Goal: Task Accomplishment & Management: Manage account settings

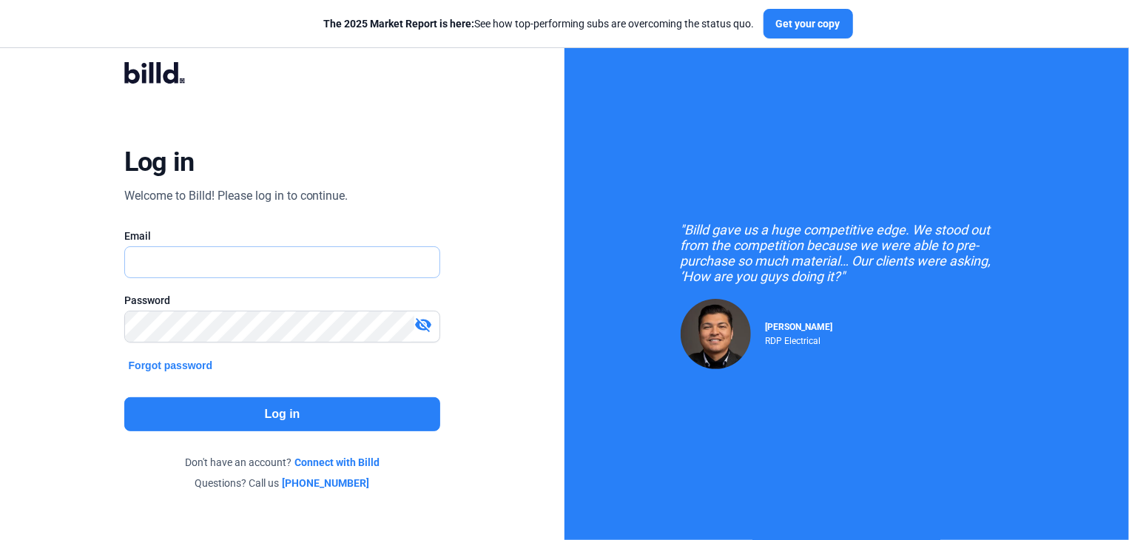
click at [176, 260] on input "text" at bounding box center [274, 262] width 299 height 30
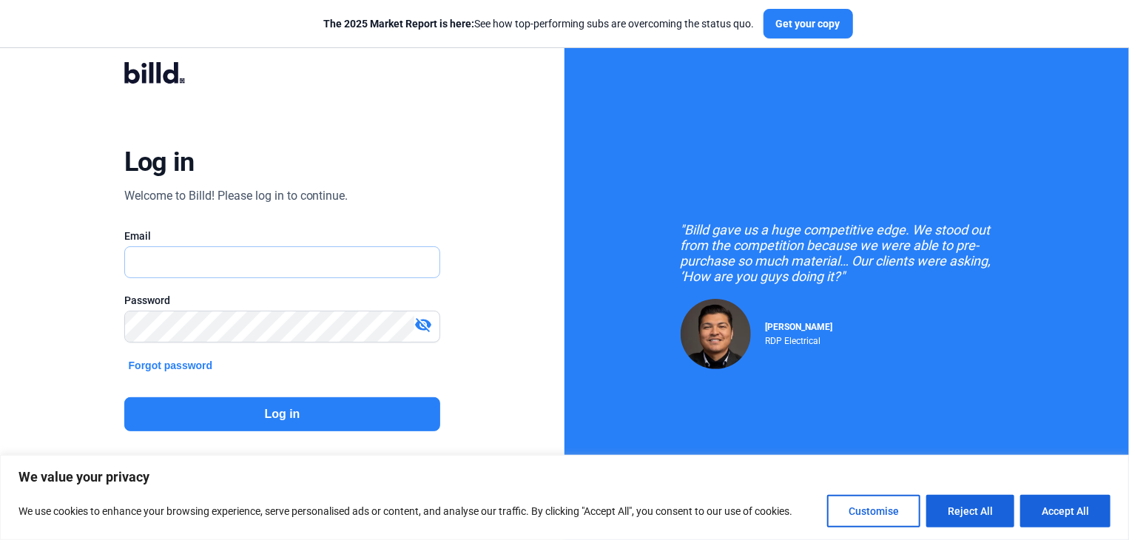
type input "[EMAIL_ADDRESS][DOMAIN_NAME]"
click at [284, 415] on button "Log in" at bounding box center [282, 414] width 317 height 34
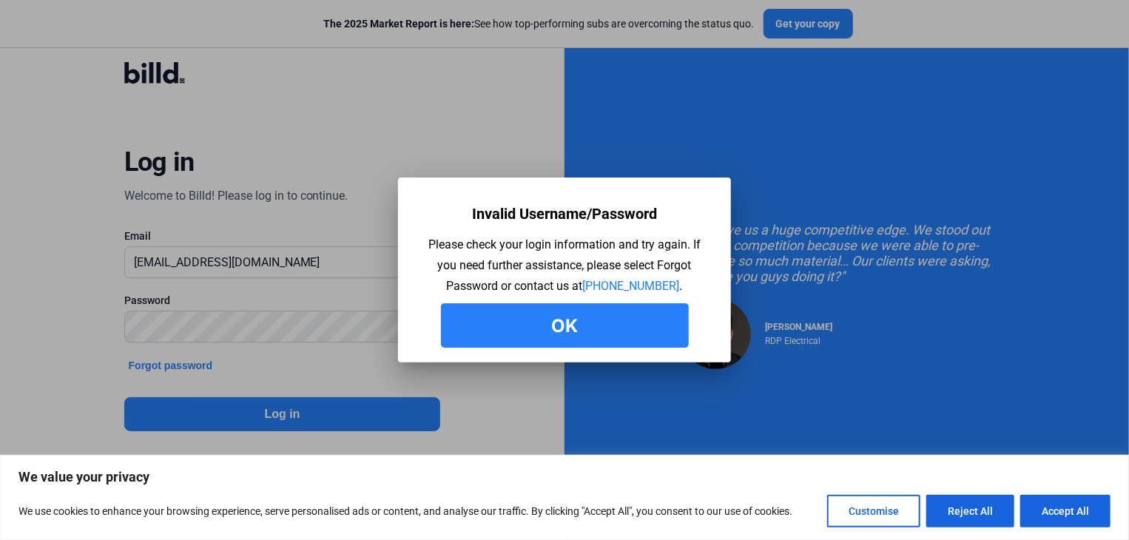
click at [639, 345] on button "Ok" at bounding box center [565, 325] width 248 height 44
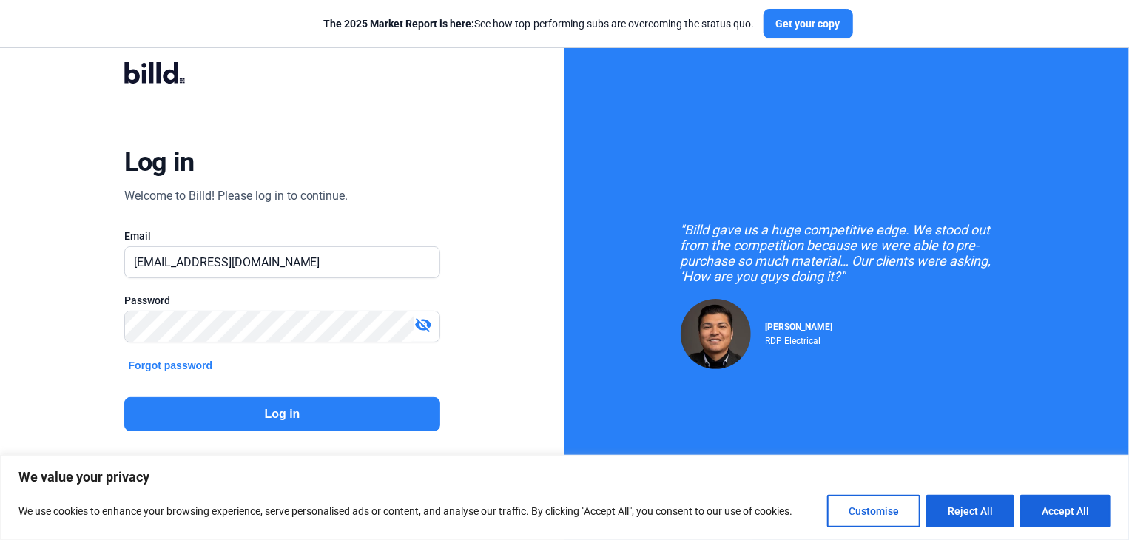
click at [426, 320] on mat-icon "visibility_off" at bounding box center [423, 325] width 18 height 18
click at [259, 411] on button "Log in" at bounding box center [282, 414] width 317 height 34
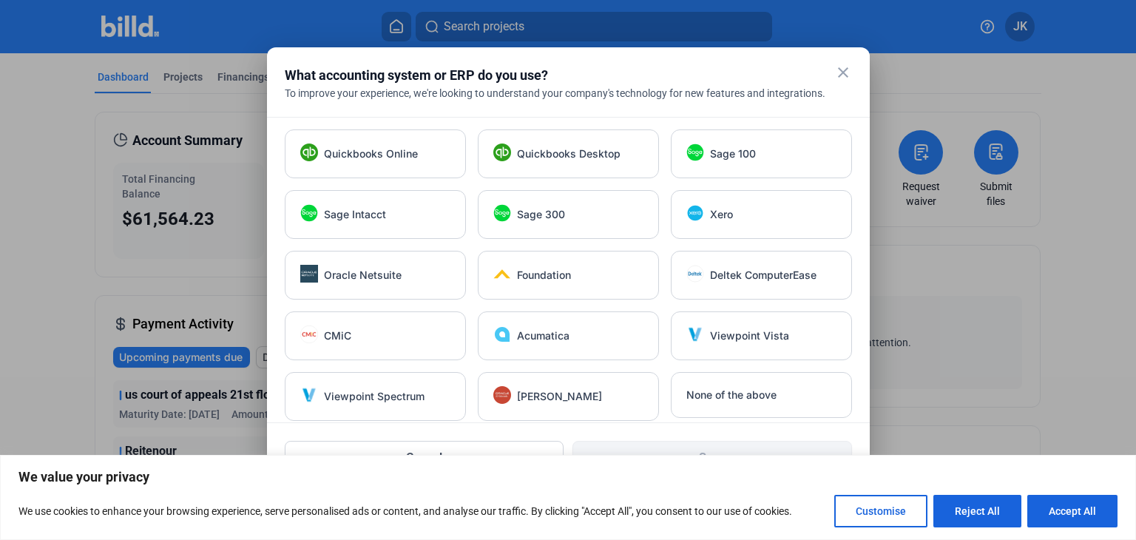
click at [23, 115] on div at bounding box center [568, 270] width 1136 height 540
click at [846, 72] on mat-icon "close" at bounding box center [843, 73] width 18 height 18
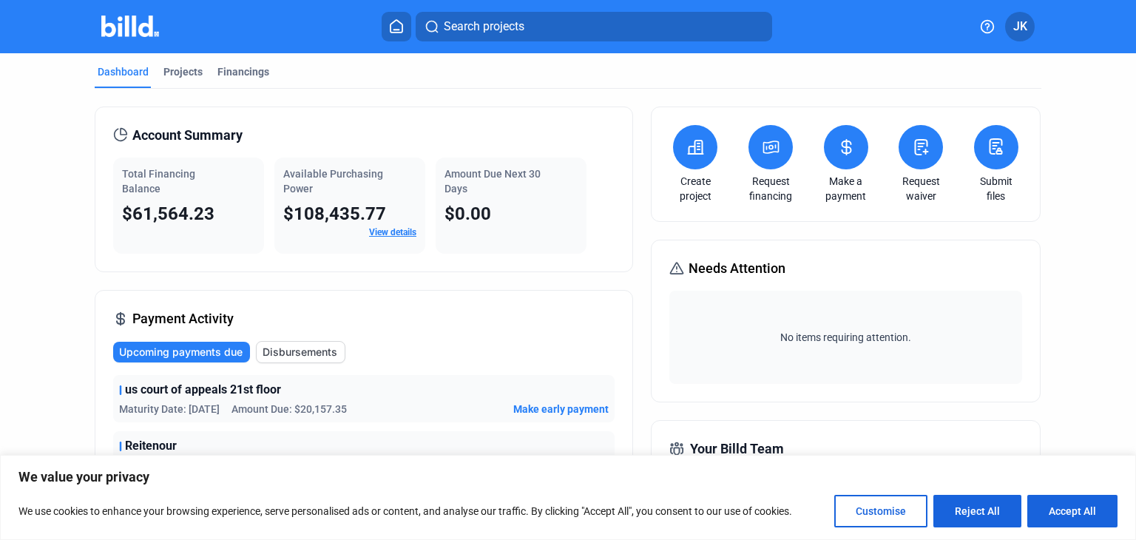
scroll to position [3, 0]
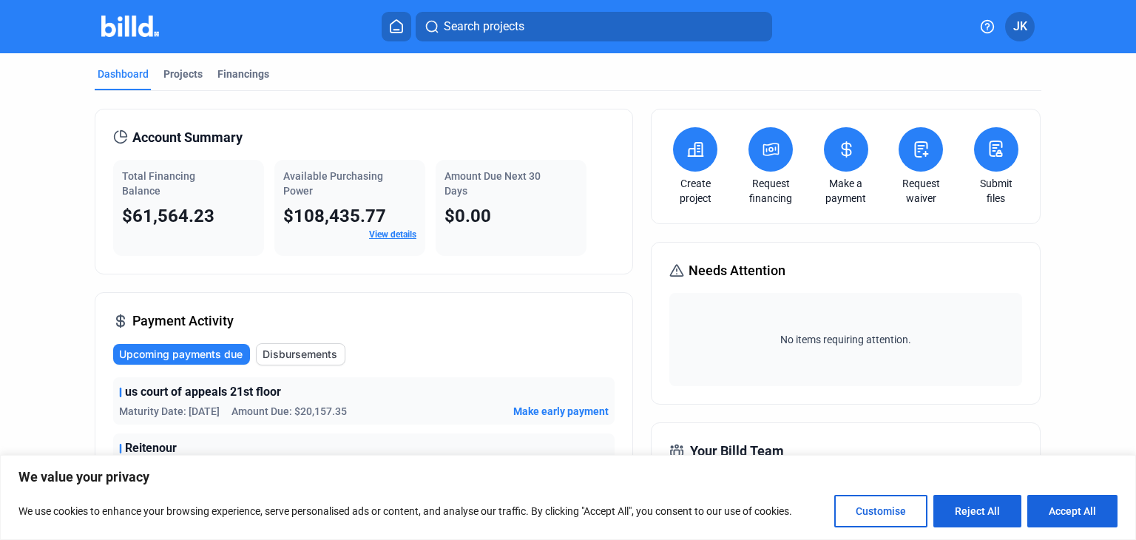
click at [686, 155] on icon at bounding box center [695, 150] width 18 height 18
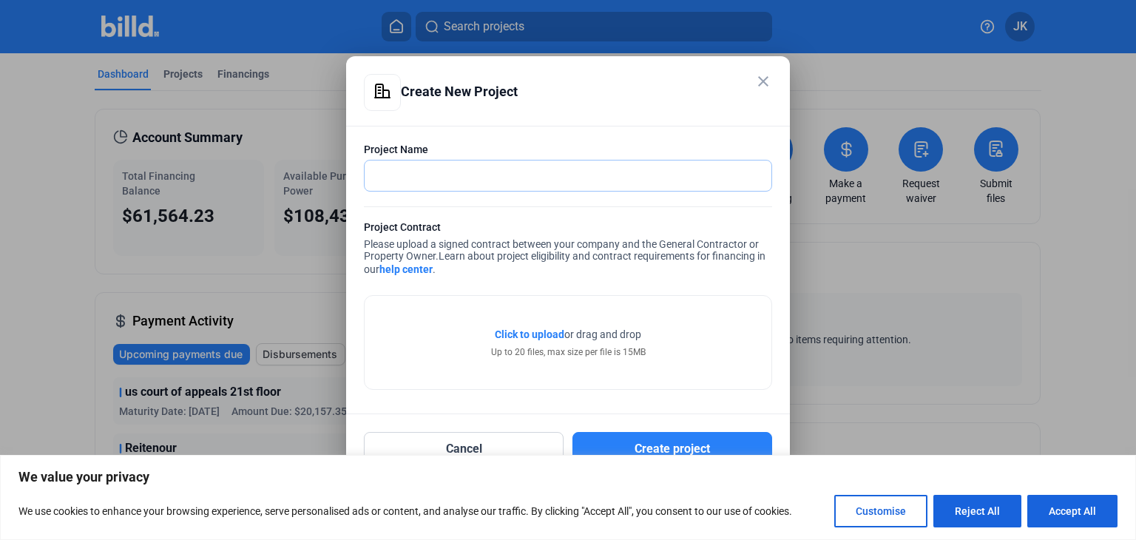
click at [415, 173] on input "text" at bounding box center [560, 176] width 391 height 30
type input "m"
click at [768, 78] on mat-icon "close" at bounding box center [764, 81] width 18 height 18
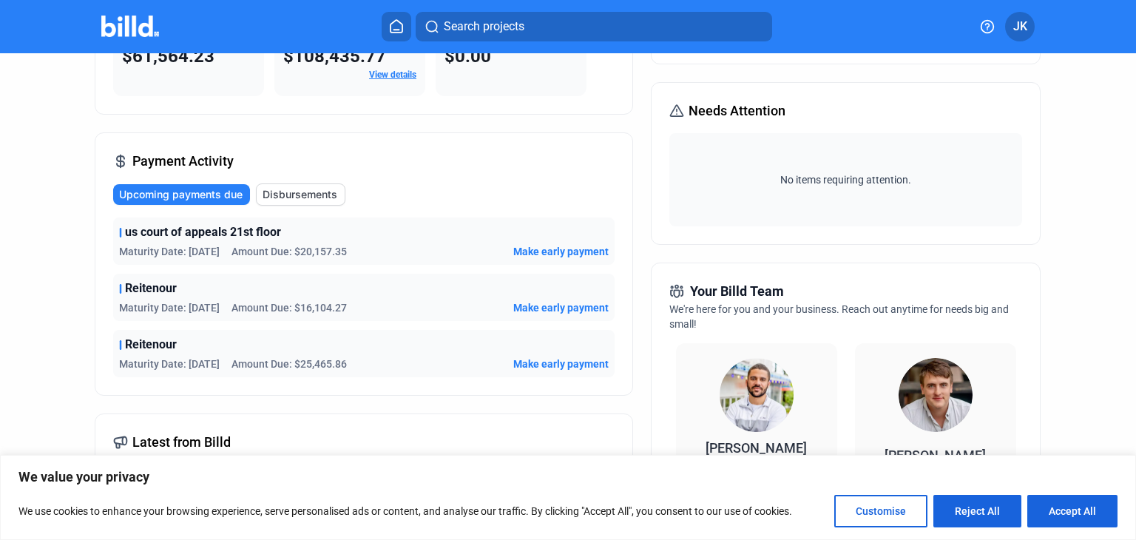
scroll to position [95, 0]
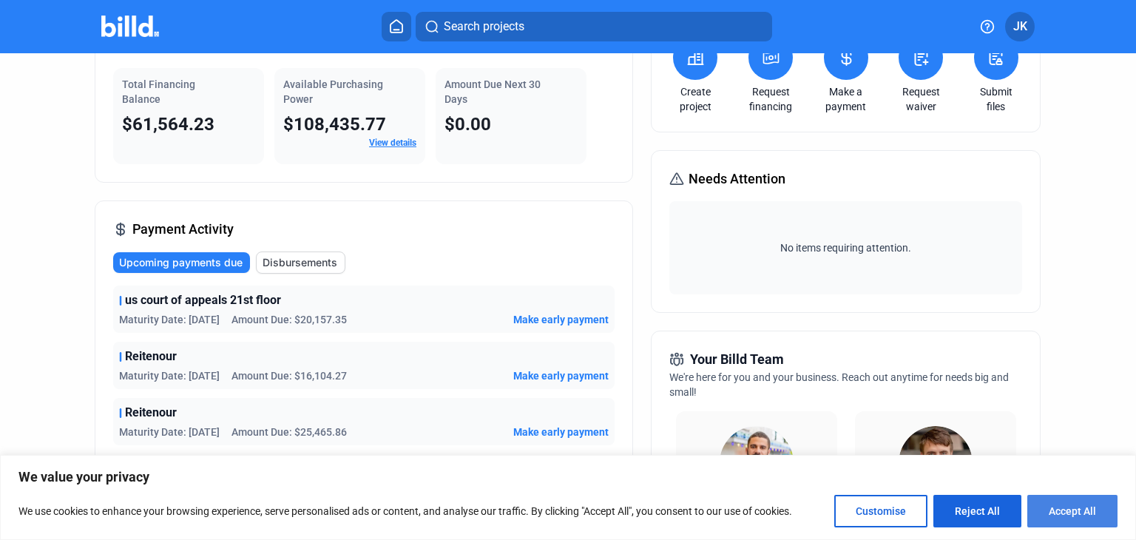
click at [1099, 505] on button "Accept All" at bounding box center [1073, 511] width 90 height 33
checkbox input "true"
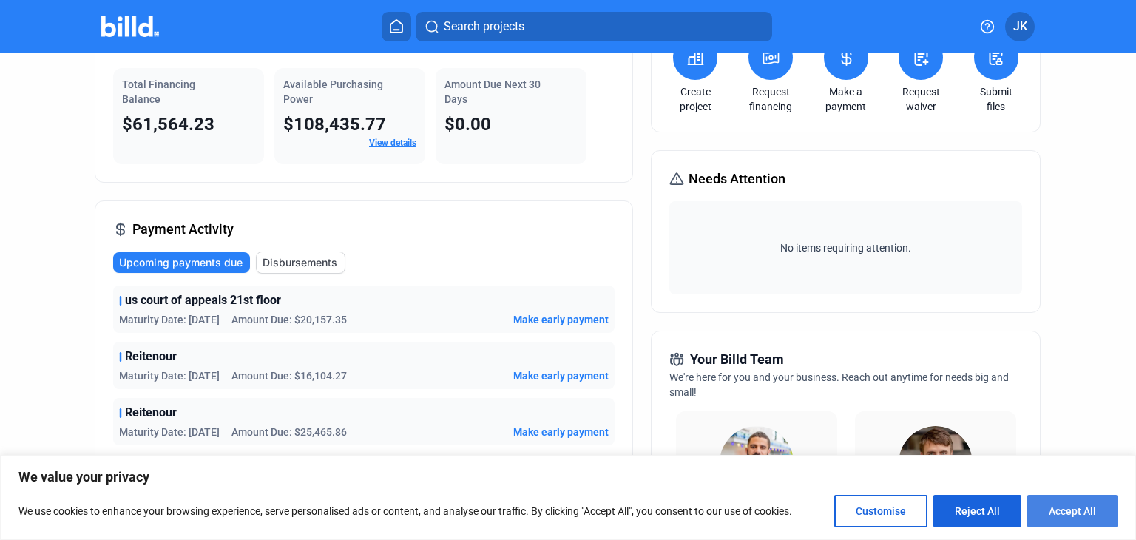
checkbox input "true"
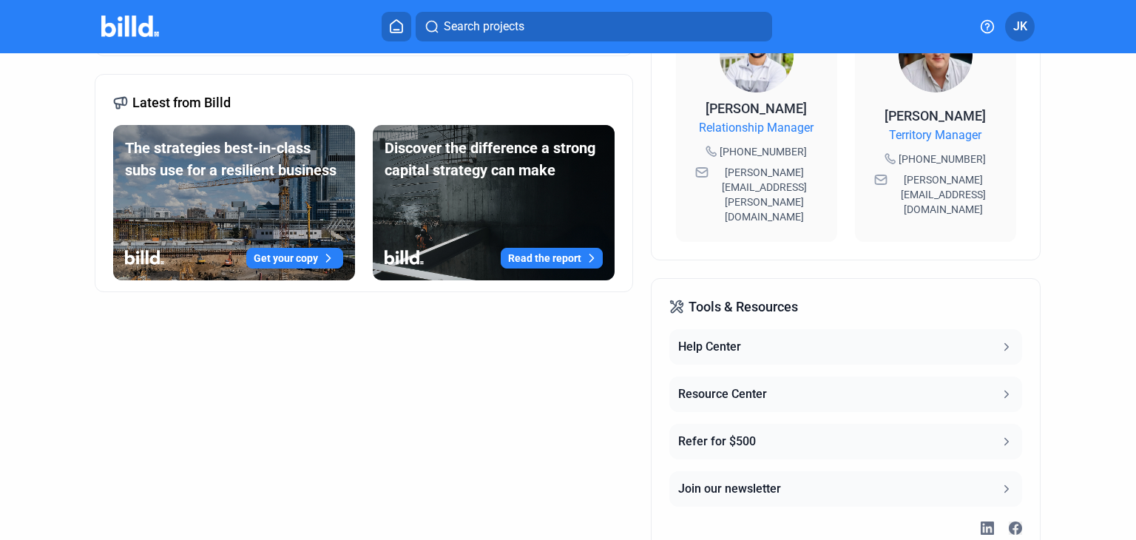
scroll to position [0, 0]
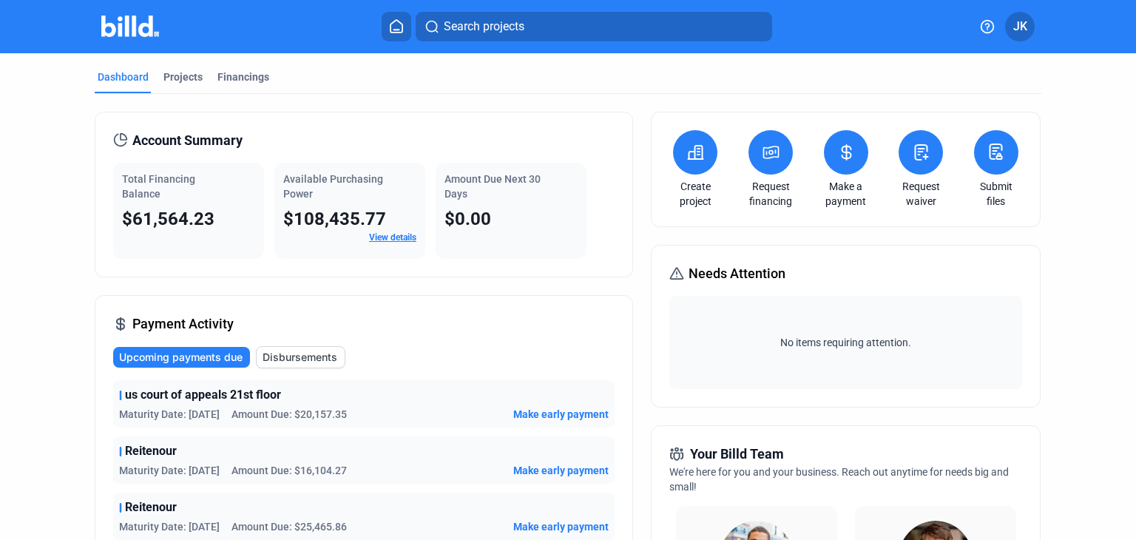
click at [397, 232] on link "View details" at bounding box center [392, 237] width 47 height 10
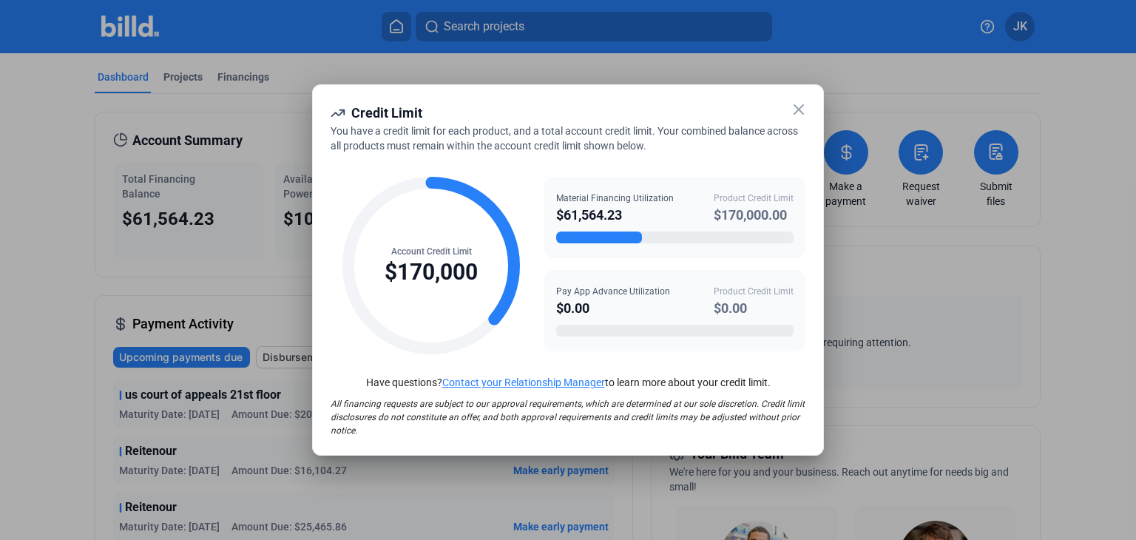
click at [794, 103] on icon at bounding box center [799, 110] width 18 height 18
